Goal: Communication & Community: Answer question/provide support

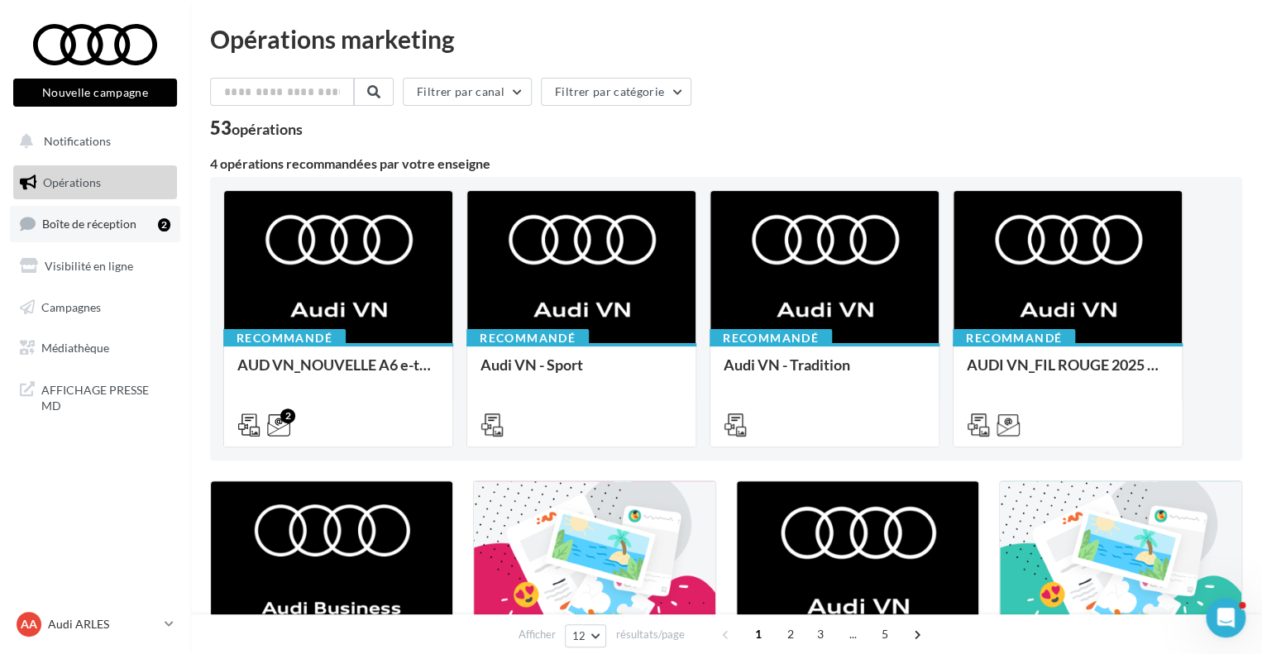
click at [79, 209] on link "Boîte de réception 2" at bounding box center [95, 224] width 170 height 36
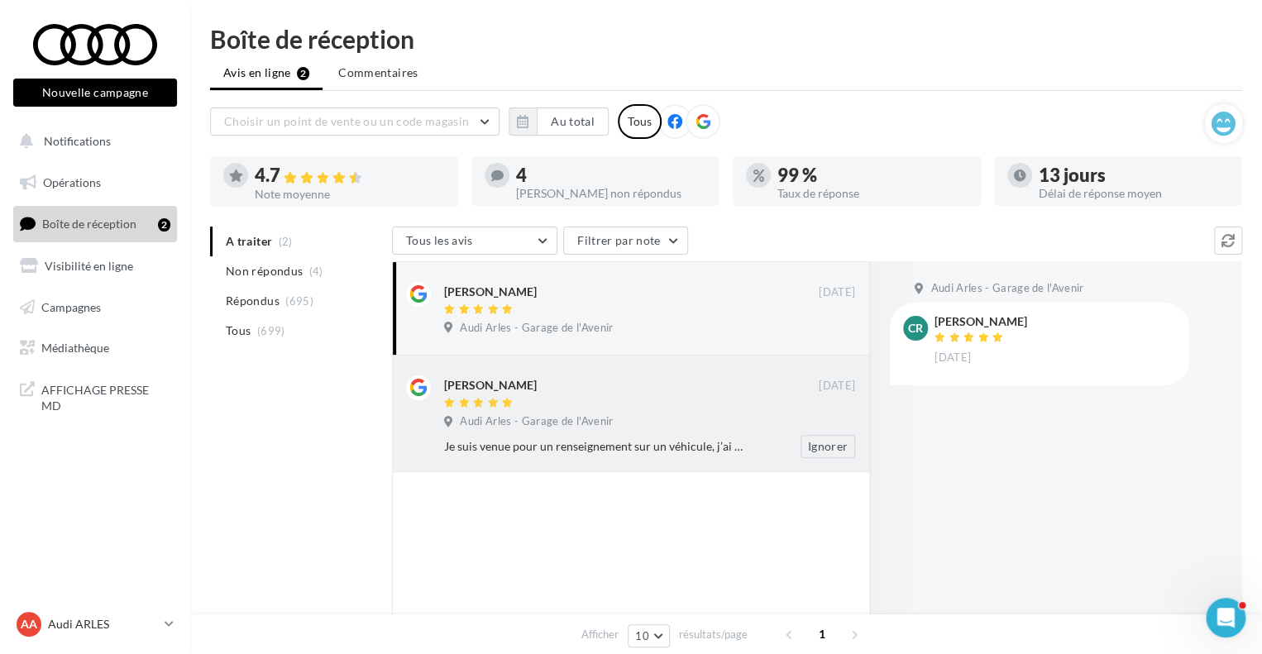
click at [674, 400] on div at bounding box center [631, 404] width 375 height 14
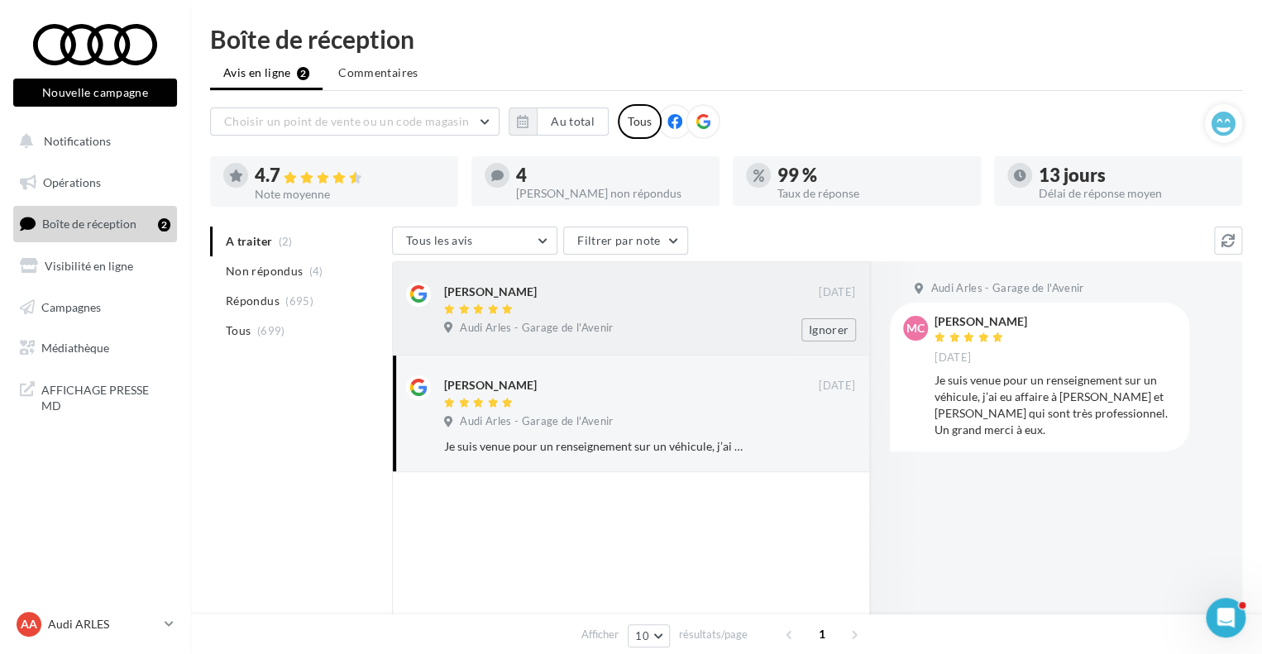
click at [629, 333] on div "Audi Arles - Garage de l'Avenir" at bounding box center [649, 330] width 411 height 18
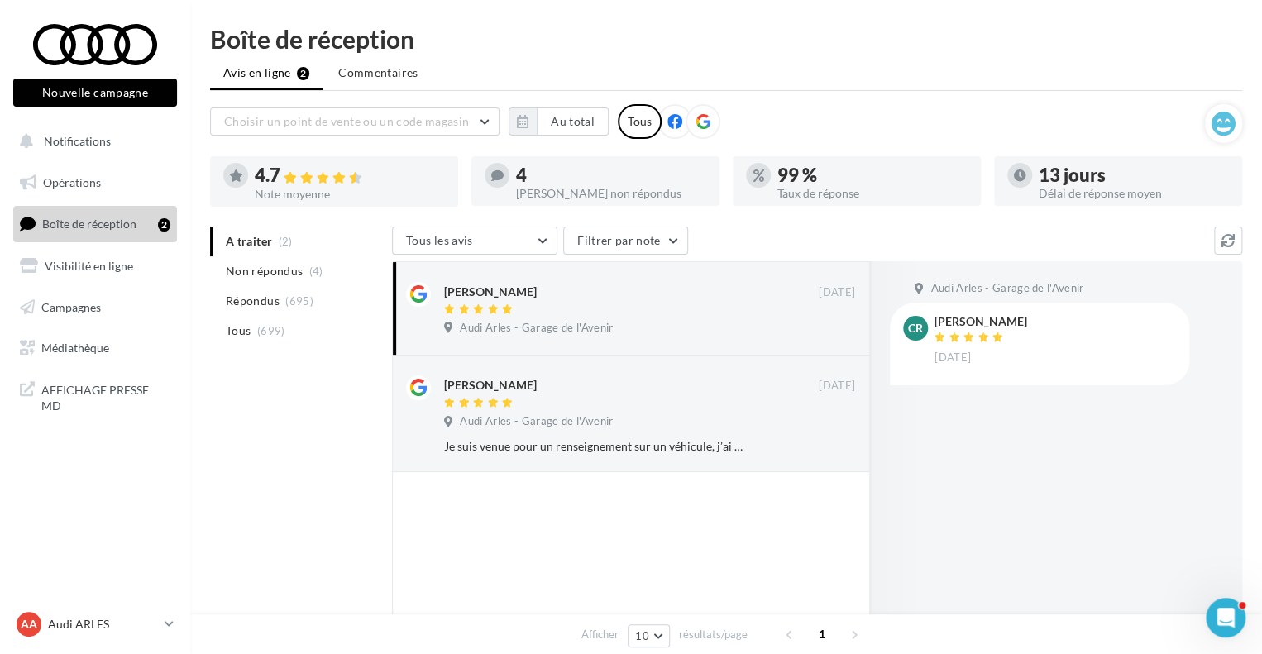
click at [170, 519] on nav "Nouvelle campagne Nouvelle campagne Notifications Opérations Boîte de réception…" at bounding box center [95, 327] width 190 height 654
click at [590, 314] on div at bounding box center [631, 311] width 375 height 14
click at [602, 432] on div "Marie claire Goumarre 28 sept. Audi Arles - Garage de l'Avenir Je suis venue po…" at bounding box center [649, 417] width 411 height 83
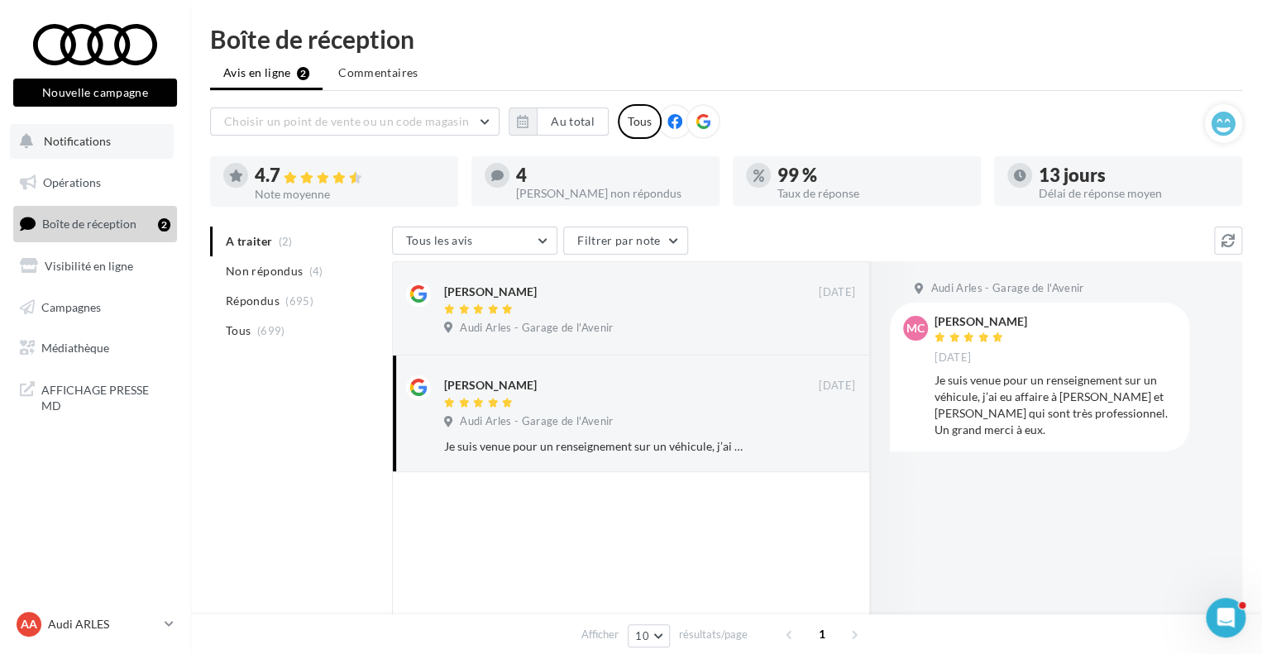
click at [92, 143] on span "Notifications" at bounding box center [77, 141] width 67 height 14
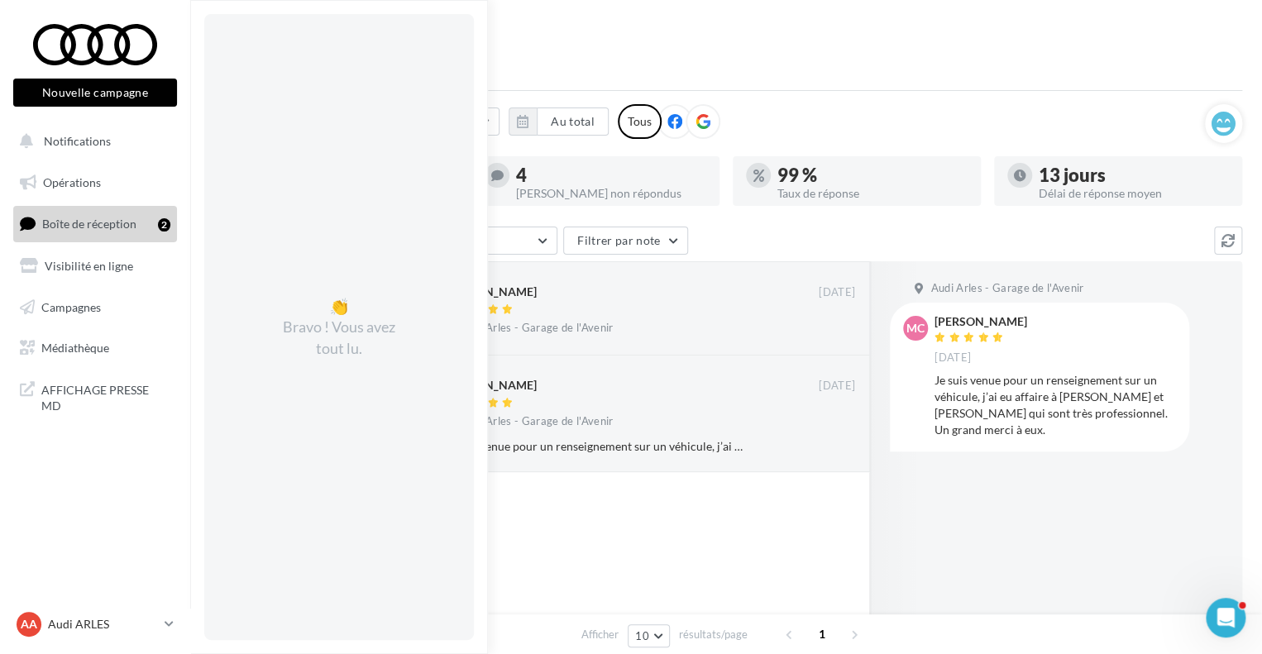
click at [146, 499] on nav "Nouvelle campagne Nouvelle campagne Notifications 👏 Bravo ! Vous avez tout lu. …" at bounding box center [95, 327] width 190 height 654
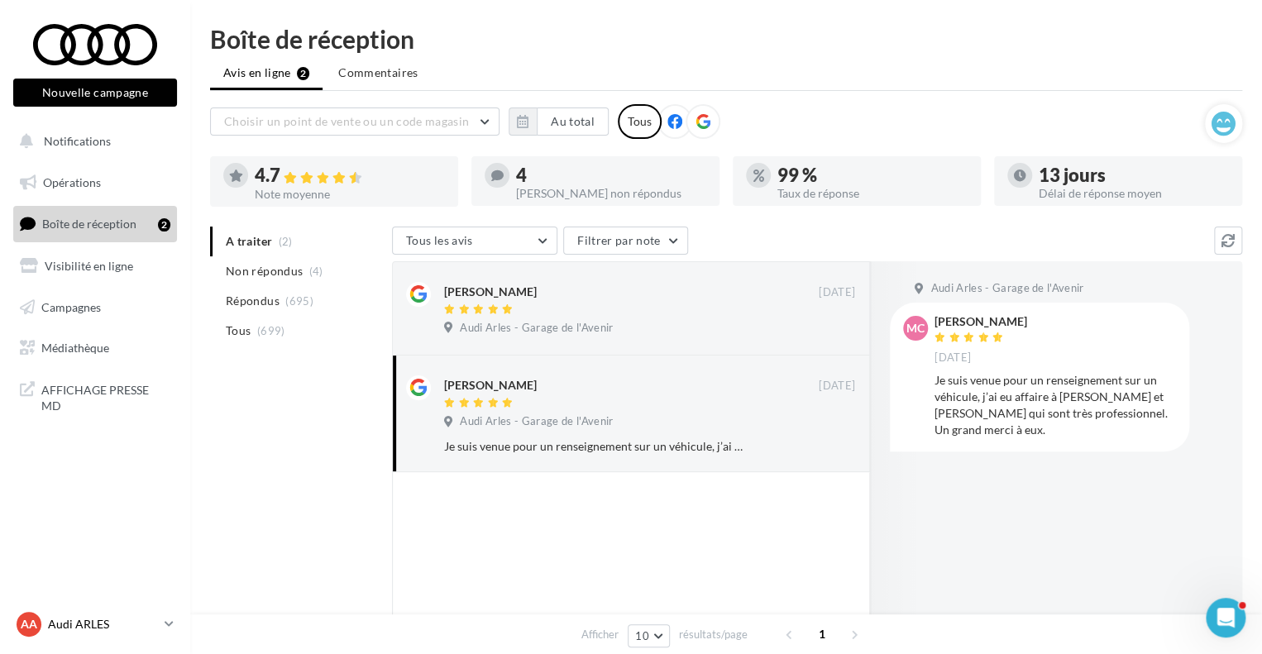
click at [169, 626] on icon at bounding box center [169, 624] width 9 height 14
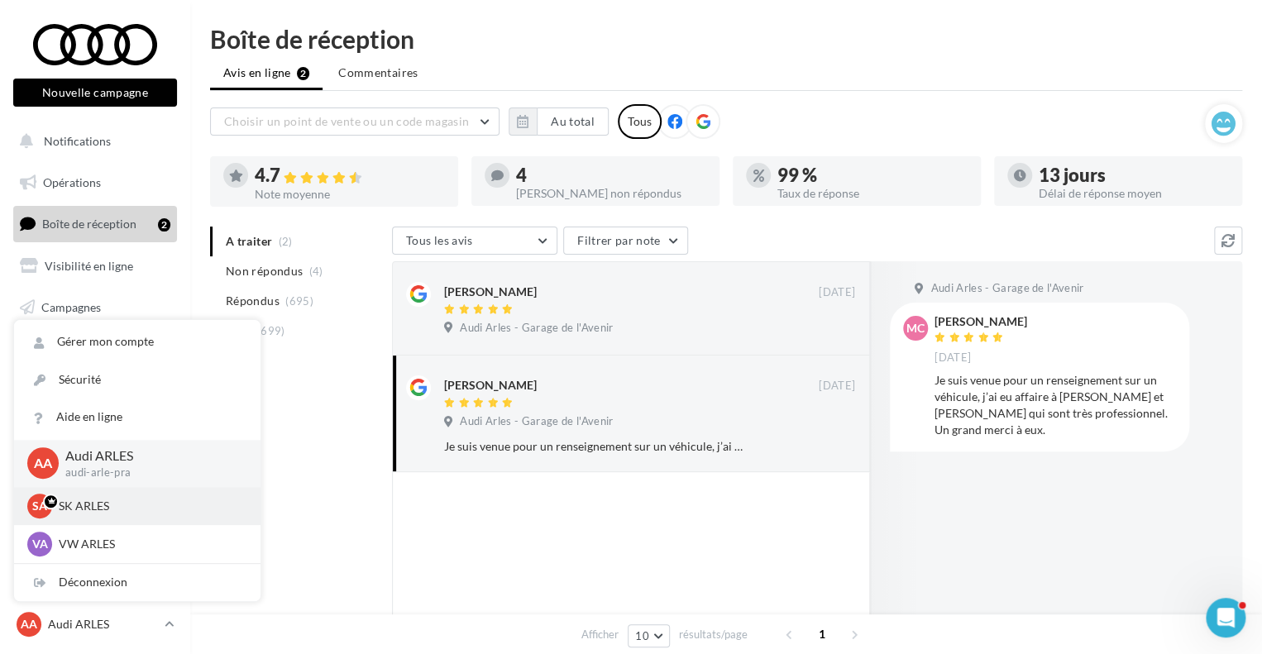
click at [92, 504] on p "SK ARLES" at bounding box center [150, 506] width 182 height 17
